Goal: Task Accomplishment & Management: Use online tool/utility

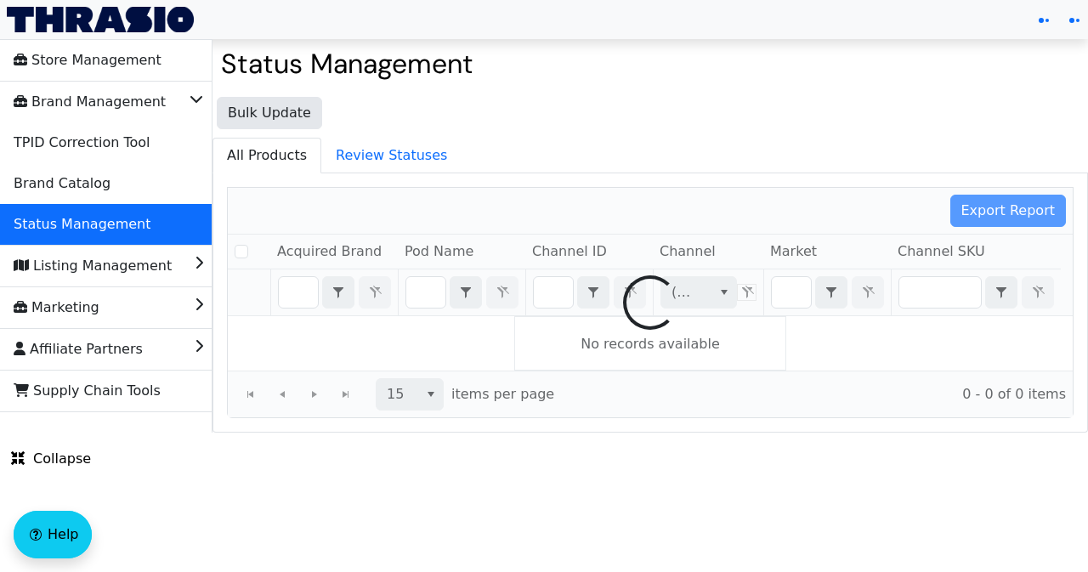
checkbox input "false"
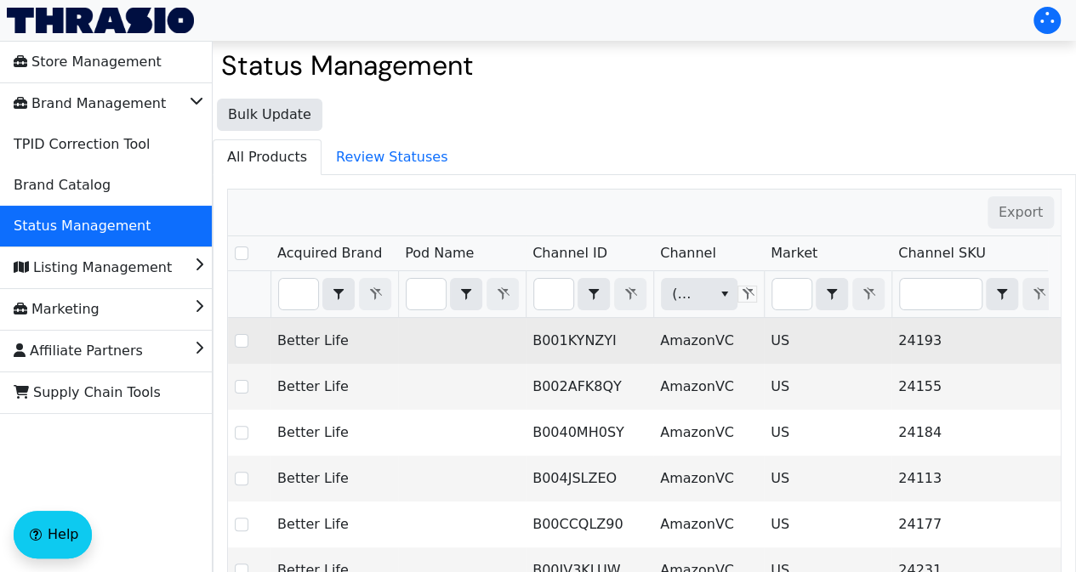
click at [510, 346] on td at bounding box center [462, 341] width 128 height 46
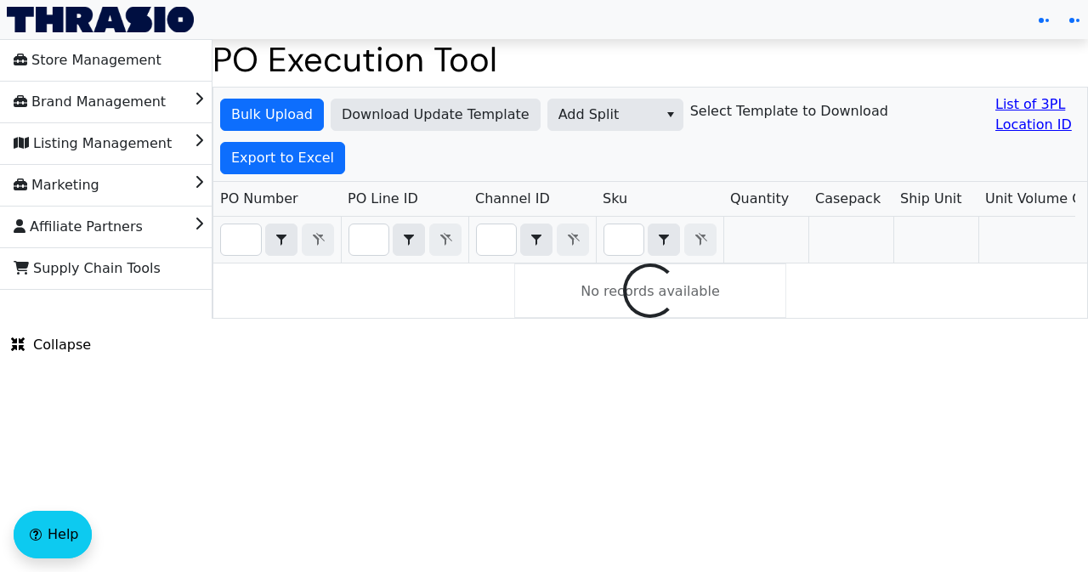
click at [138, 319] on html "Store Management Brand Management Listing Management Marketing Affiliate Partne…" at bounding box center [544, 159] width 1088 height 319
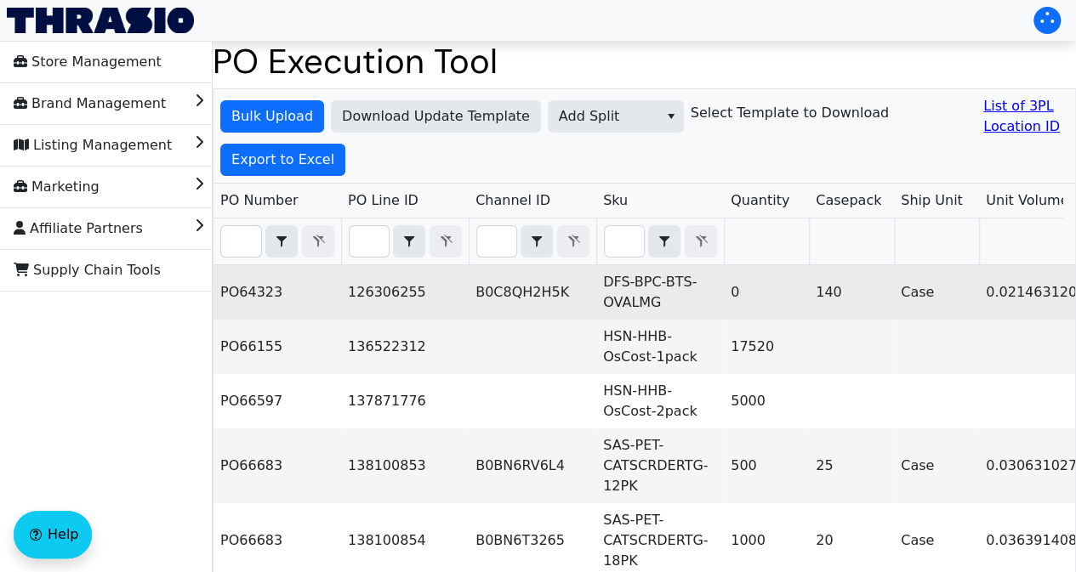
click at [546, 287] on td "B0C8QH2H5K" at bounding box center [533, 292] width 128 height 54
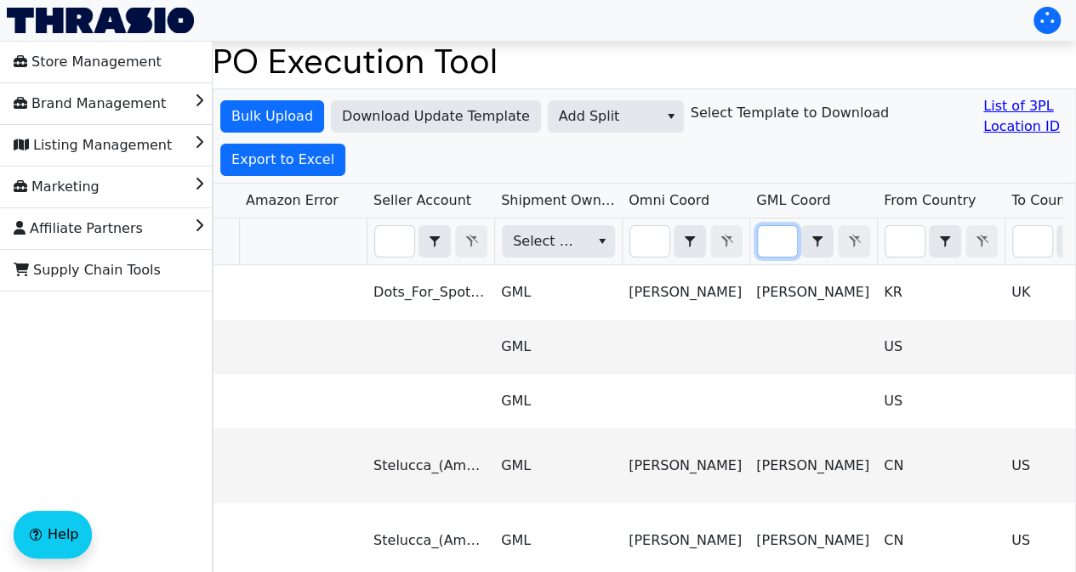
click at [769, 241] on input "Filter" at bounding box center [777, 241] width 39 height 31
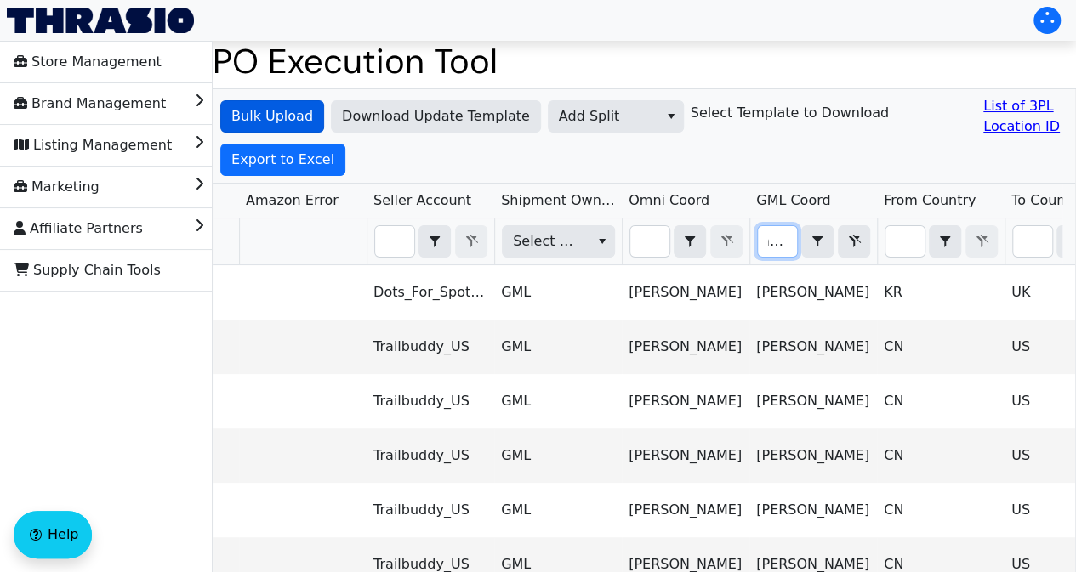
type input "ariel"
click at [278, 116] on span "Bulk Upload" at bounding box center [272, 116] width 82 height 20
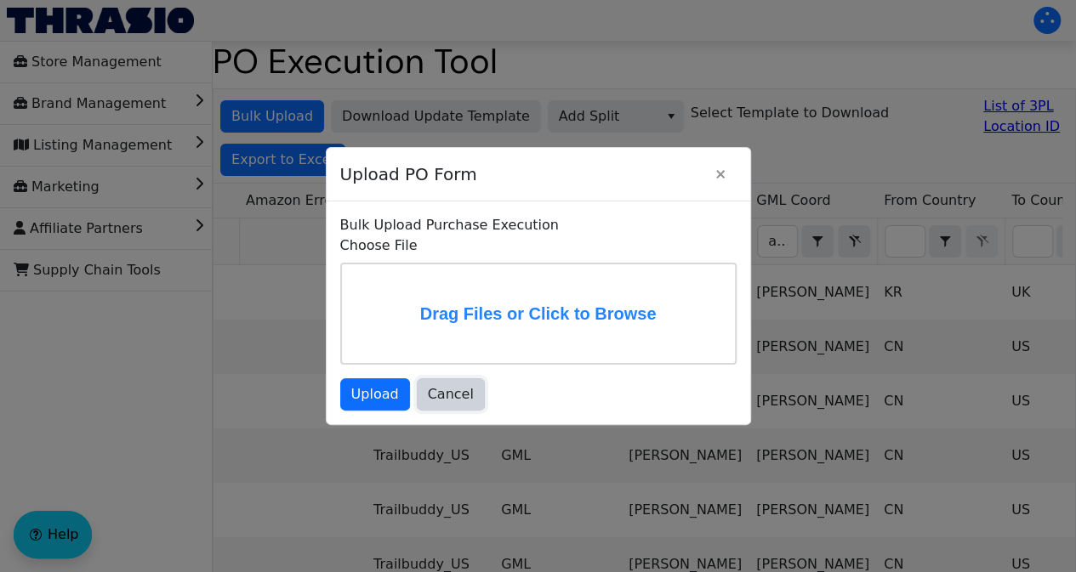
click at [454, 402] on span "Cancel" at bounding box center [451, 394] width 46 height 20
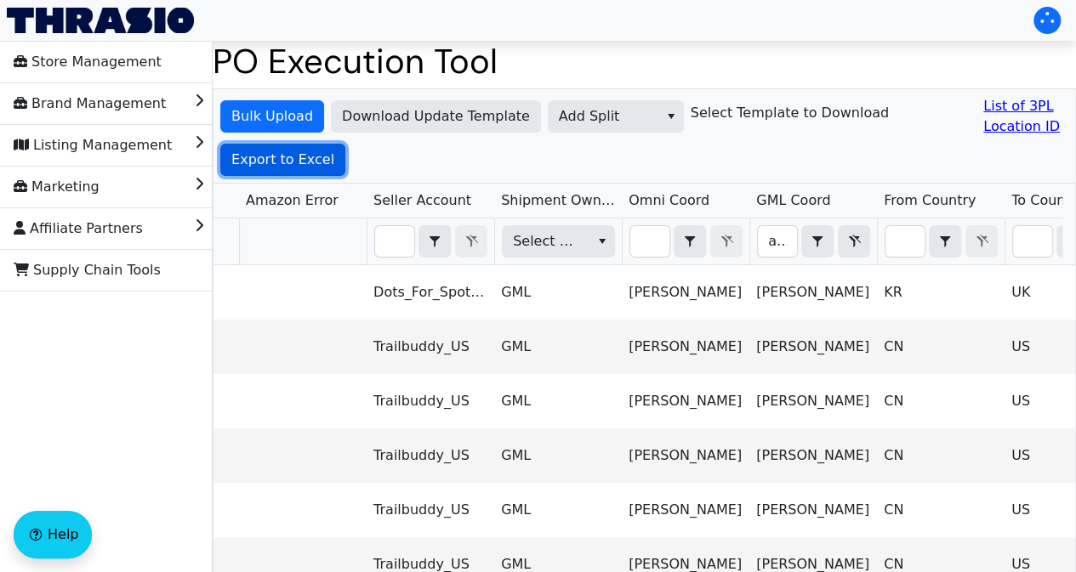
click at [296, 164] on span "Export to Excel" at bounding box center [282, 160] width 103 height 20
